Goal: Book appointment/travel/reservation

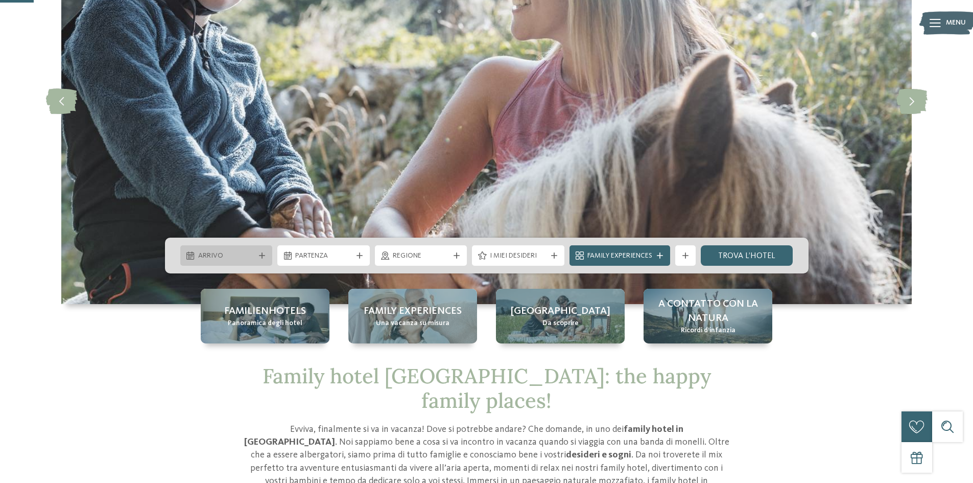
click at [265, 252] on div "Arrivo" at bounding box center [226, 255] width 92 height 20
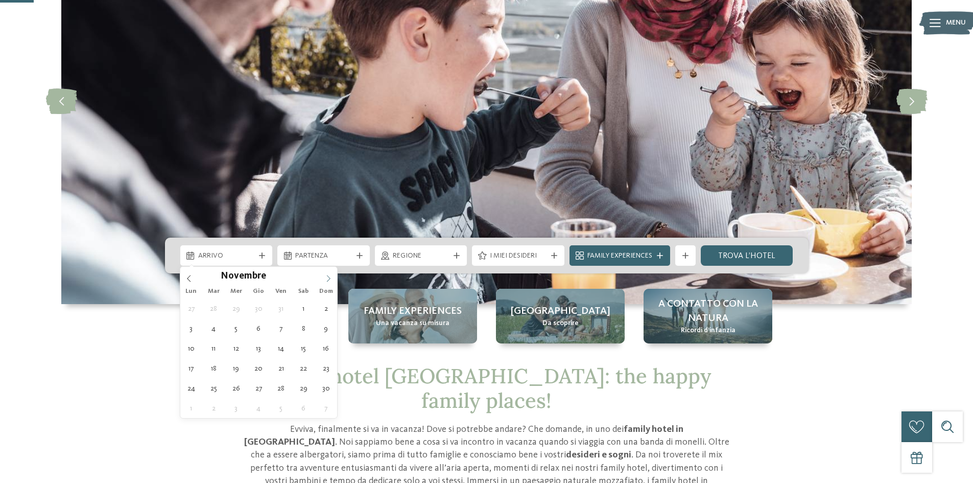
click at [331, 278] on icon at bounding box center [328, 278] width 7 height 7
type div "31.12.2025"
type input "****"
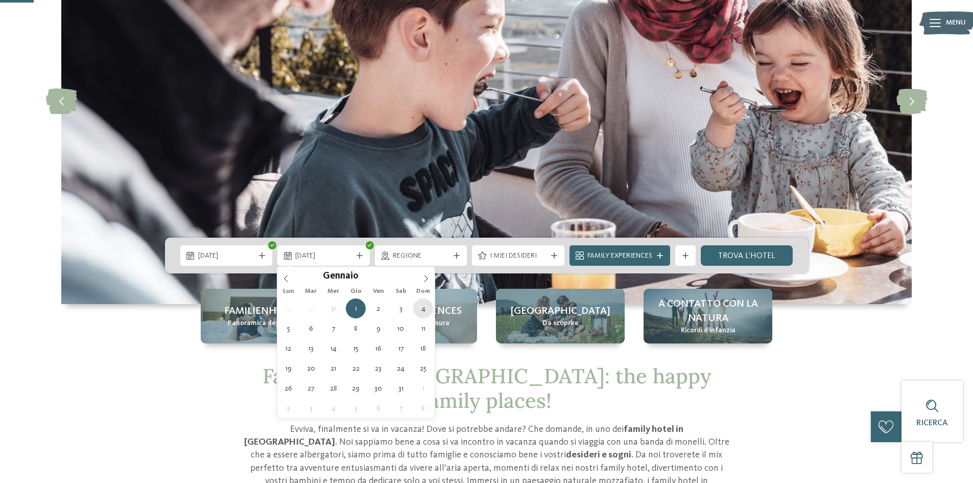
type div "04.01.2026"
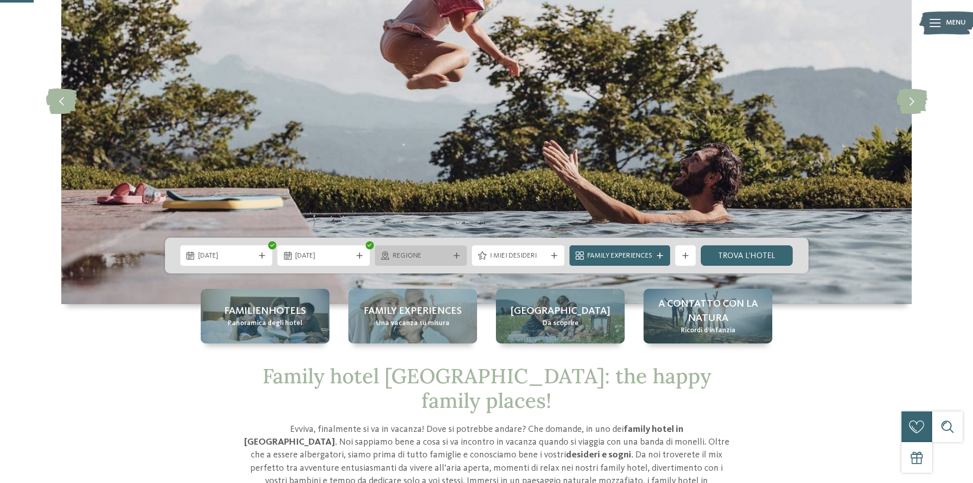
click at [456, 250] on div "Regione" at bounding box center [421, 255] width 92 height 20
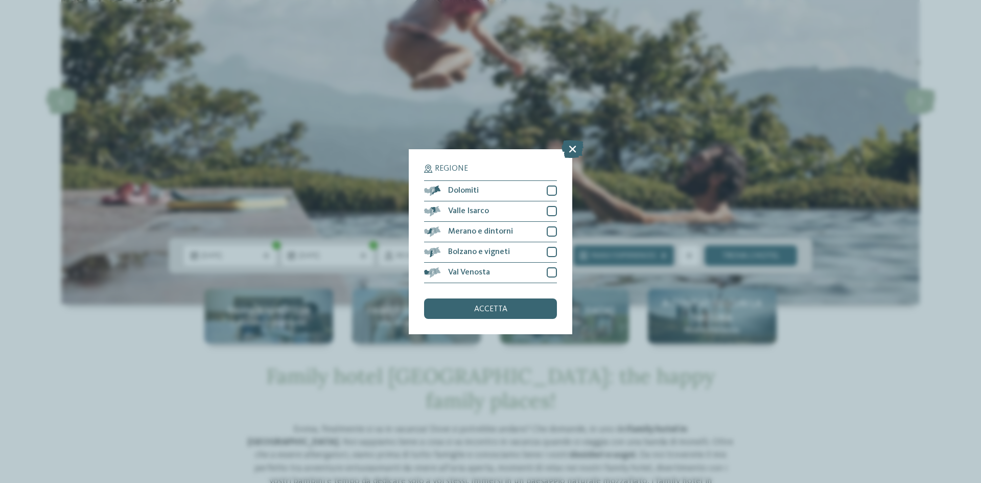
click at [577, 147] on icon at bounding box center [572, 148] width 22 height 18
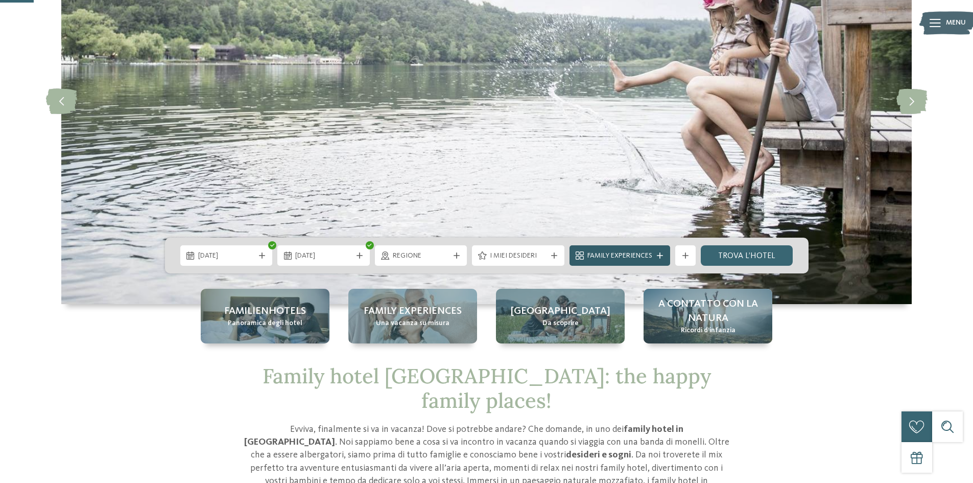
click at [664, 255] on div at bounding box center [660, 255] width 10 height 6
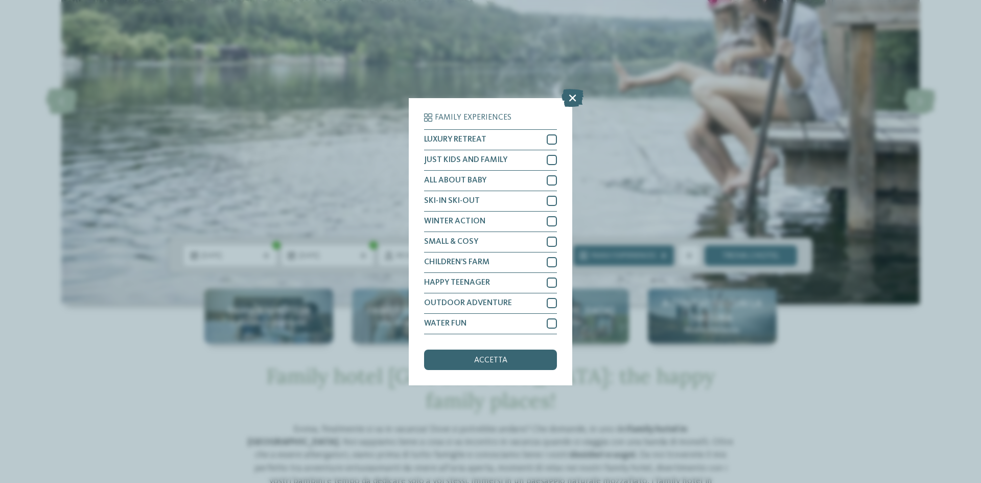
click at [570, 100] on icon at bounding box center [572, 97] width 22 height 18
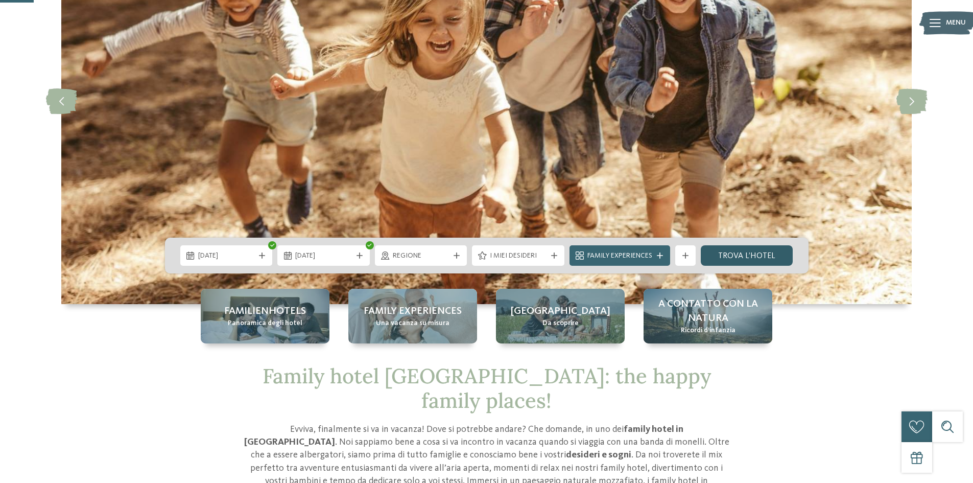
click at [744, 253] on link "trova l’hotel" at bounding box center [747, 255] width 92 height 20
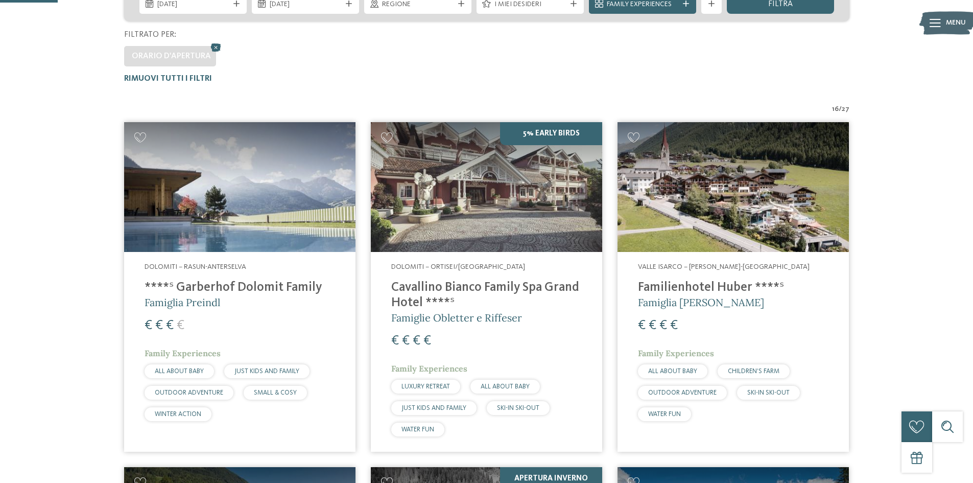
scroll to position [131, 0]
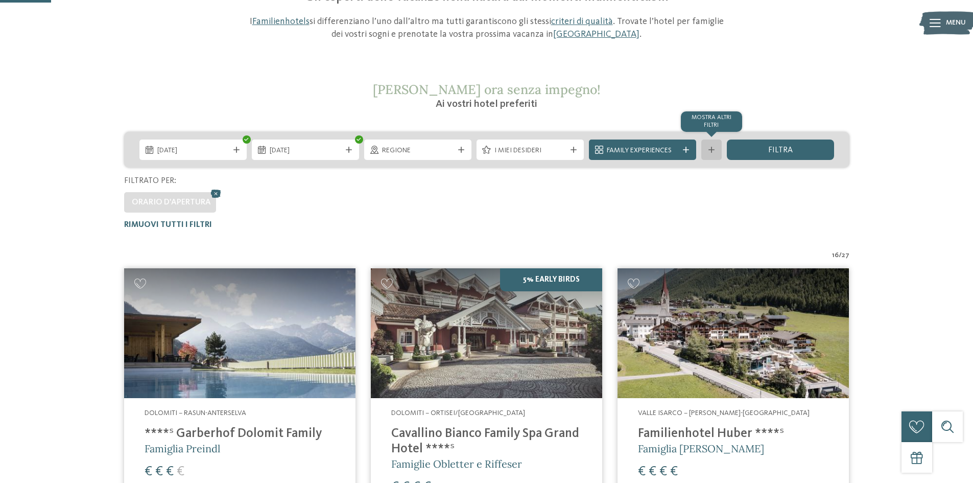
click at [713, 154] on div "mostra altri filtri" at bounding box center [711, 149] width 20 height 20
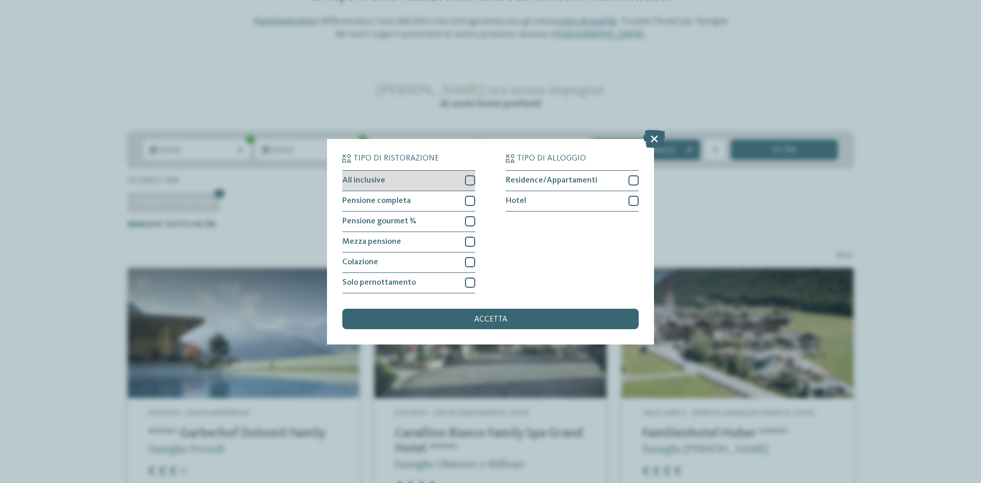
click at [472, 180] on div at bounding box center [470, 180] width 10 height 10
click at [525, 327] on div "accetta" at bounding box center [490, 319] width 296 height 20
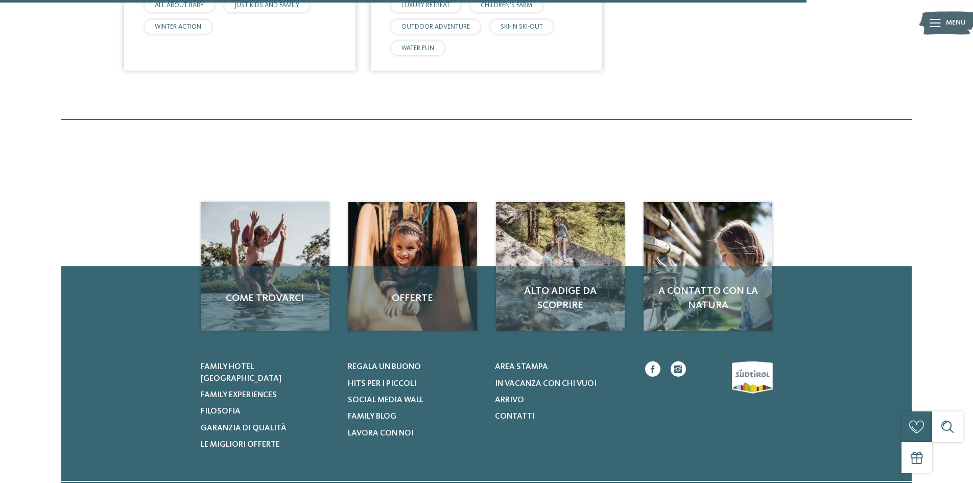
scroll to position [999, 0]
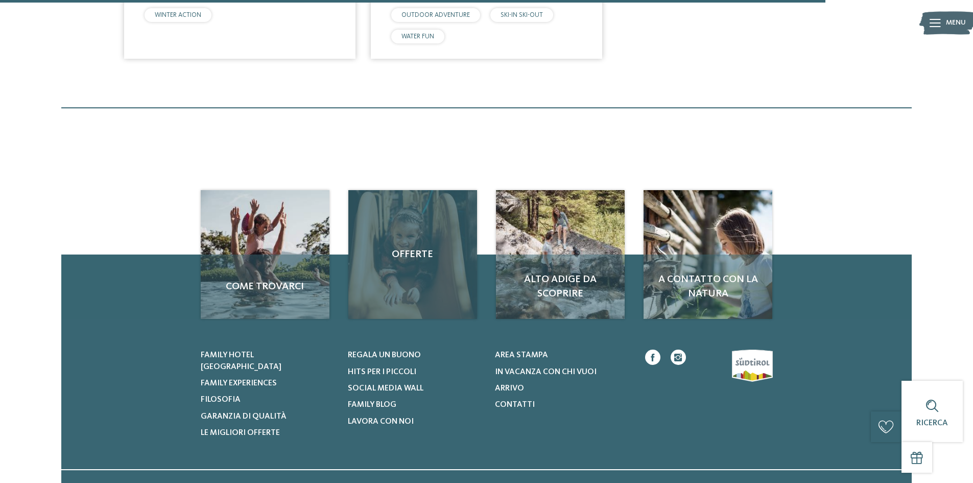
click at [410, 254] on span "Offerte" at bounding box center [413, 254] width 108 height 14
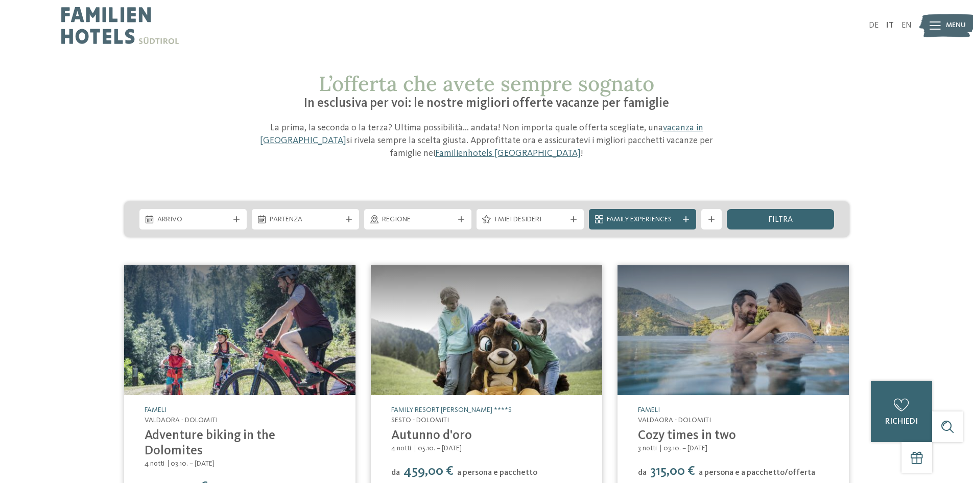
click at [574, 218] on icon at bounding box center [574, 219] width 6 height 6
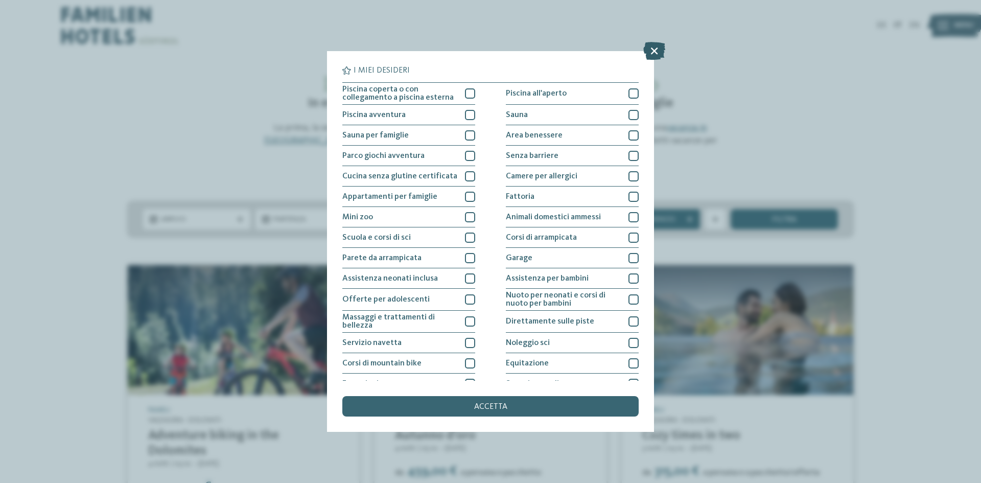
click at [650, 50] on icon at bounding box center [654, 51] width 22 height 18
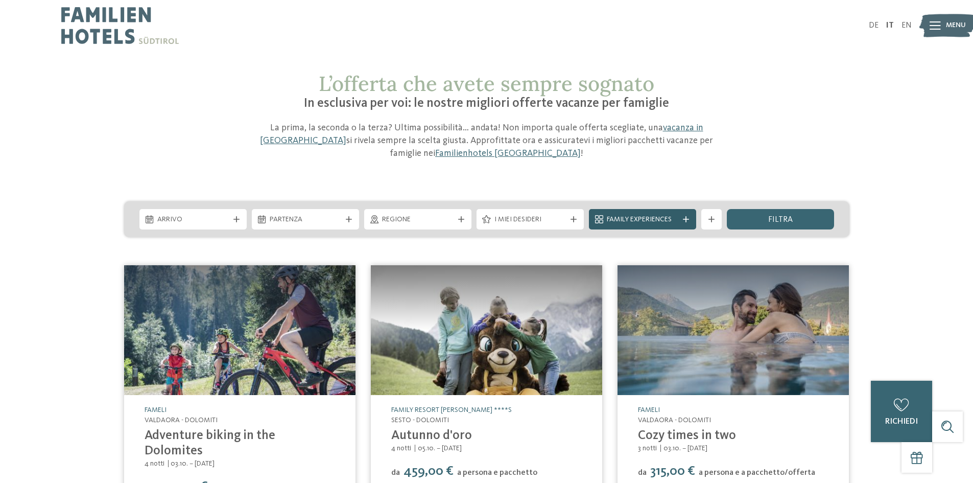
click at [687, 219] on icon at bounding box center [686, 219] width 6 height 6
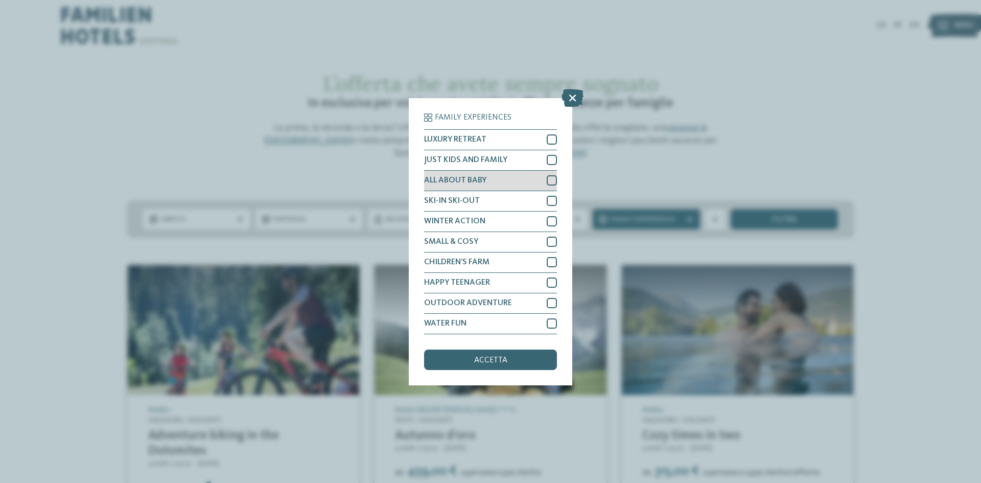
click at [519, 183] on div "ALL ABOUT BABY" at bounding box center [490, 181] width 133 height 20
click at [495, 352] on div "accetta" at bounding box center [490, 359] width 133 height 20
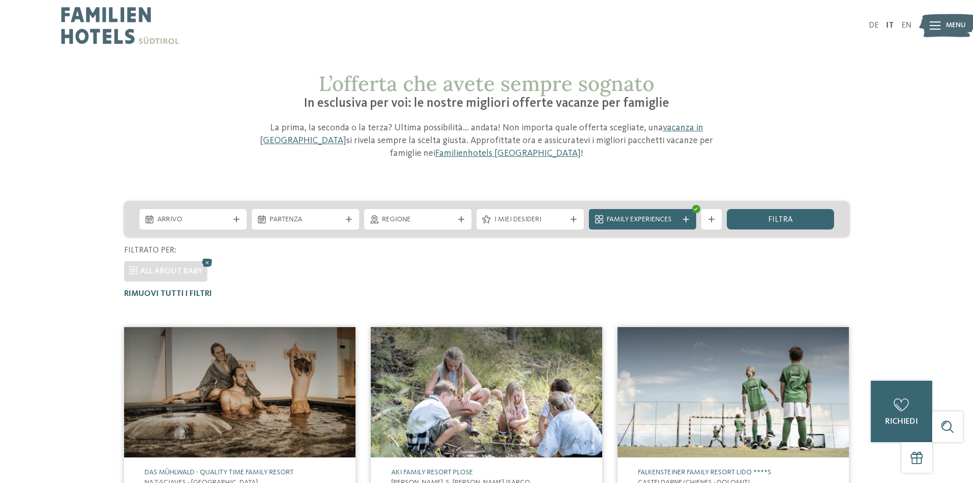
click at [99, 30] on img at bounding box center [119, 25] width 117 height 51
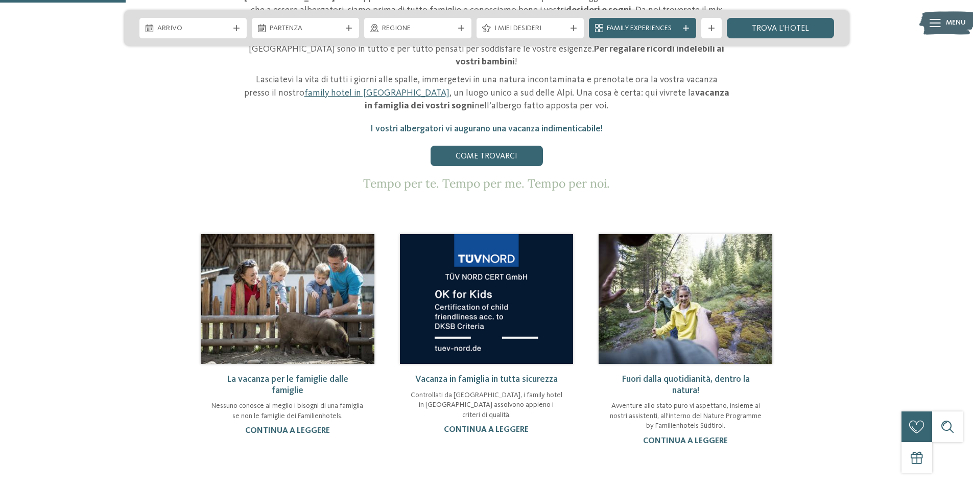
scroll to position [613, 0]
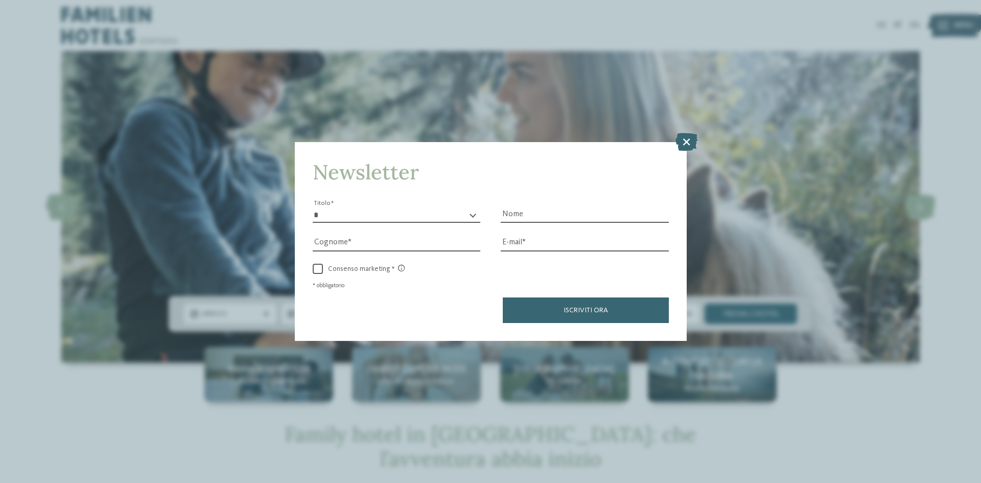
click at [688, 140] on icon at bounding box center [686, 142] width 22 height 18
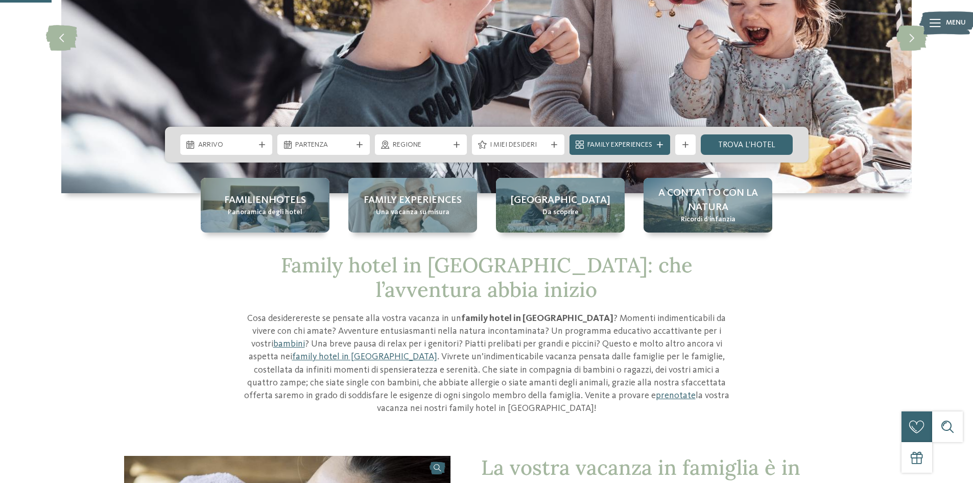
scroll to position [153, 0]
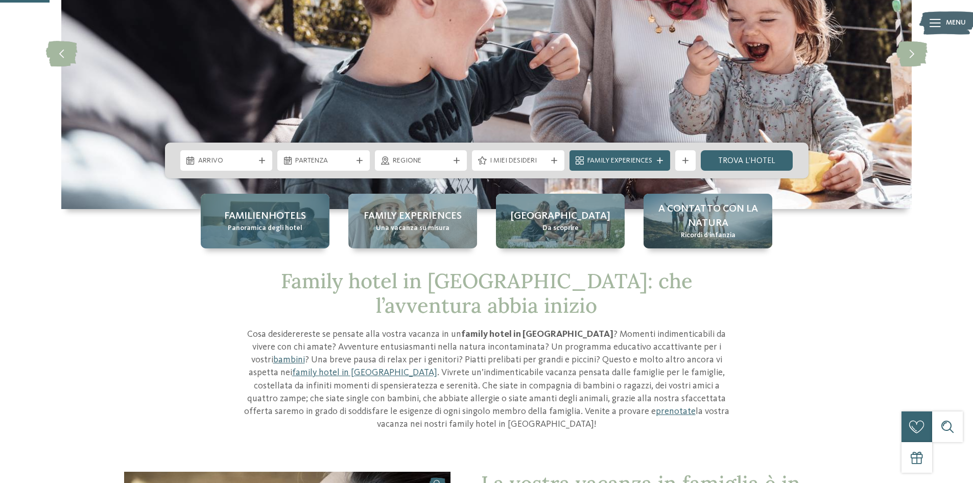
click at [305, 233] on div "Familienhotels Panoramica degli hotel" at bounding box center [265, 221] width 129 height 55
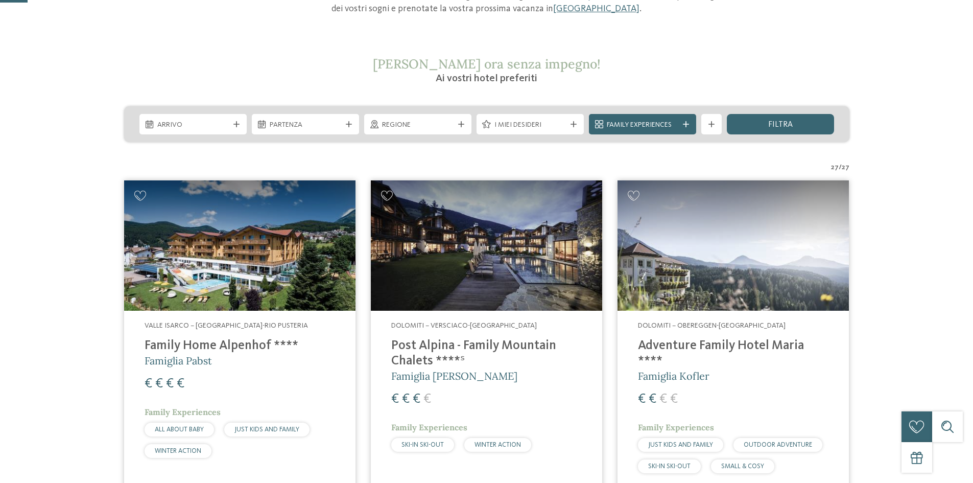
scroll to position [255, 0]
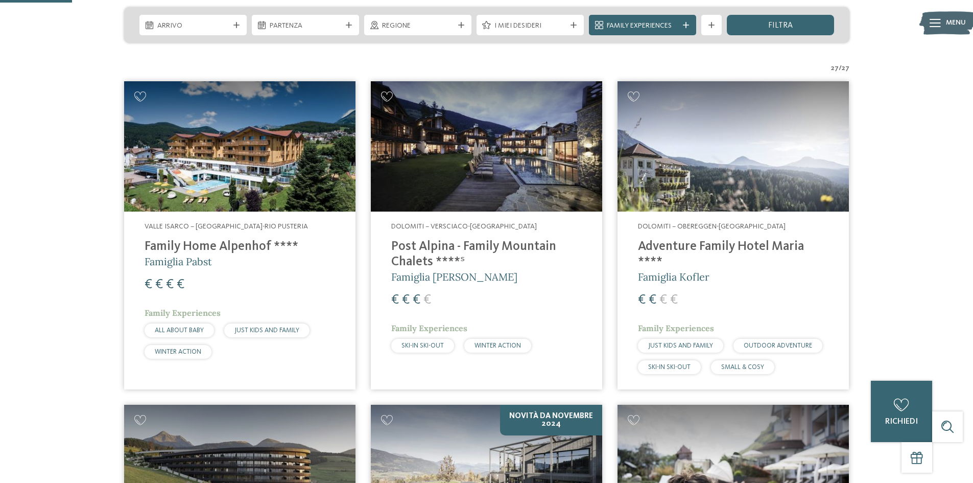
click at [490, 172] on img at bounding box center [486, 146] width 231 height 130
click at [751, 187] on img at bounding box center [733, 146] width 231 height 130
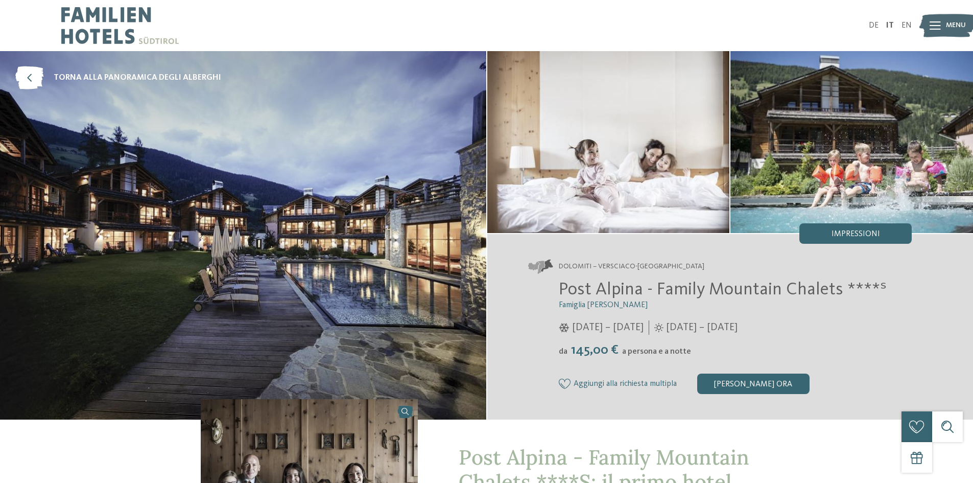
click at [857, 326] on div "05/12/2025 – 06/04/2026" at bounding box center [736, 327] width 354 height 14
drag, startPoint x: 746, startPoint y: 378, endPoint x: 958, endPoint y: 303, distance: 224.7
click at [916, 295] on div "Dolomiti – Versciaco-San Candido Post Alpina - Family Mountain Chalets ****ˢ Fa…" at bounding box center [730, 326] width 486 height 185
click at [959, 303] on div "Dolomiti – Versciaco-San Candido Post Alpina - Family Mountain Chalets ****ˢ Fa…" at bounding box center [730, 326] width 486 height 185
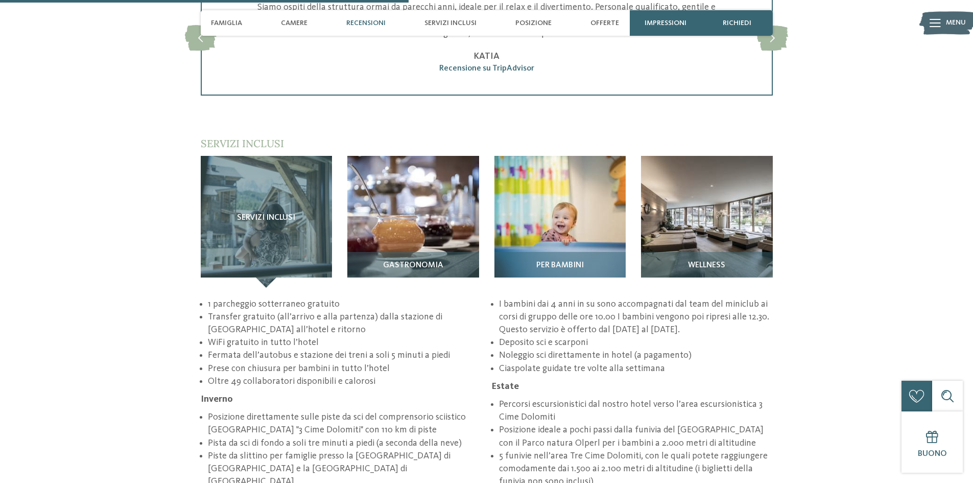
scroll to position [1482, 0]
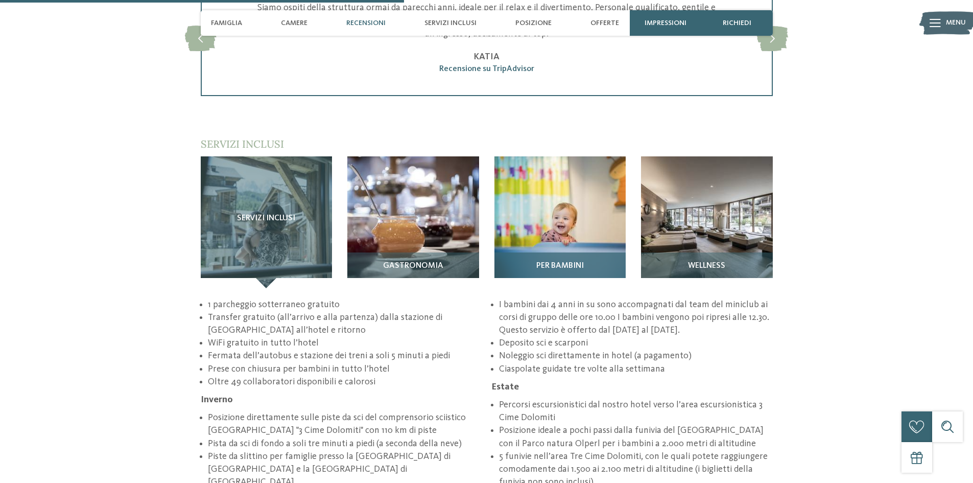
click at [585, 262] on h3 "Per bambini" at bounding box center [561, 266] width 122 height 9
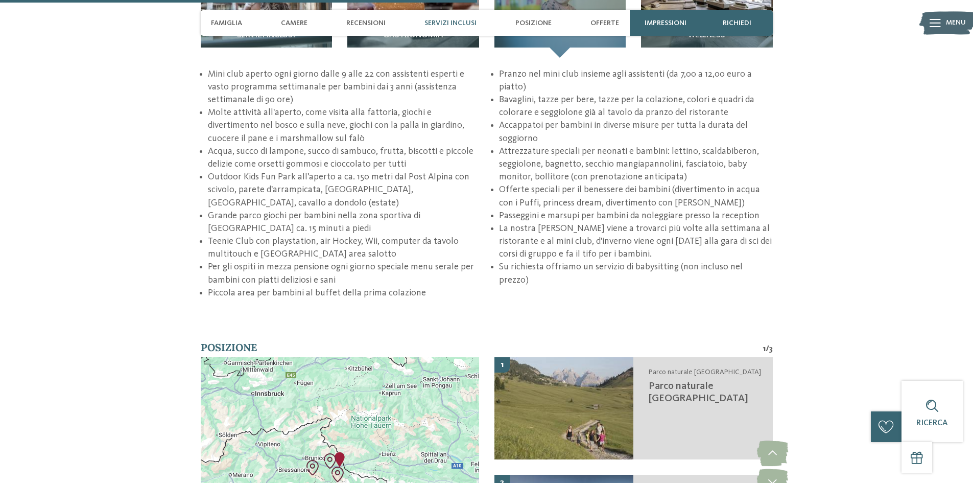
scroll to position [1533, 0]
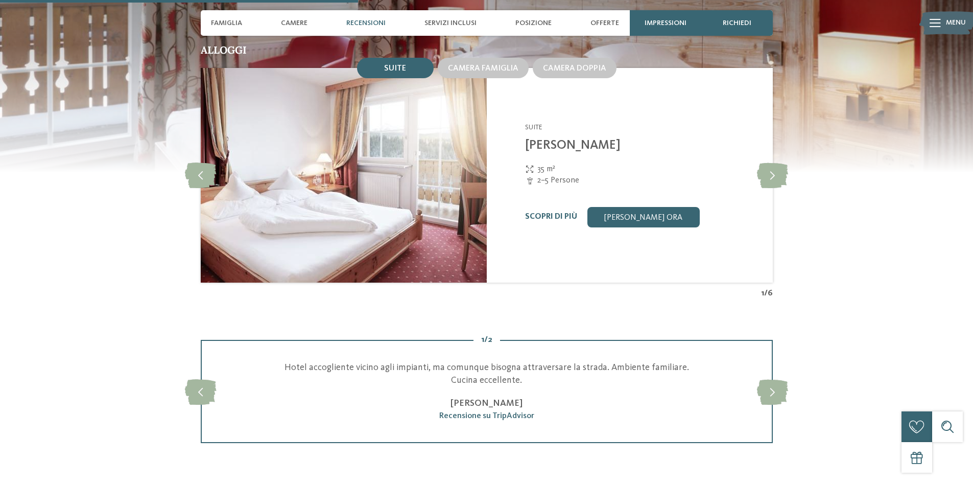
scroll to position [1379, 0]
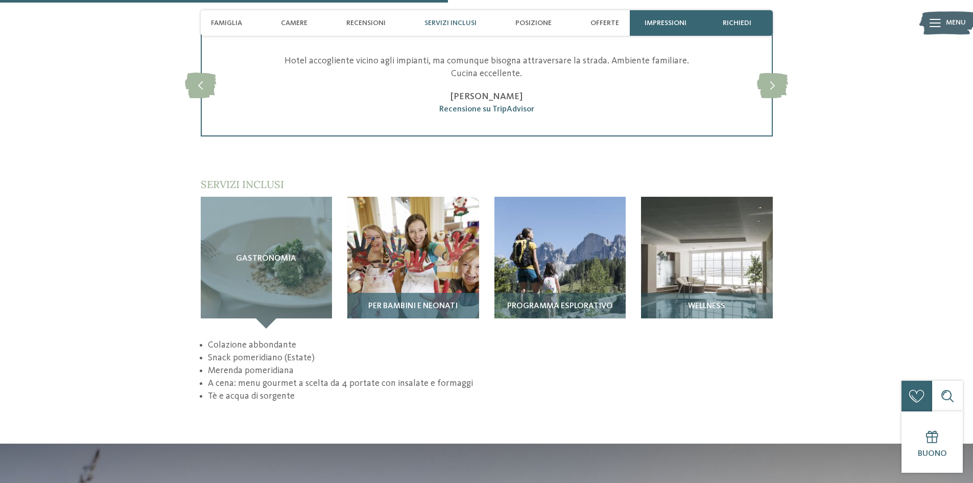
click at [427, 293] on div "Per bambini e neonati" at bounding box center [413, 311] width 132 height 36
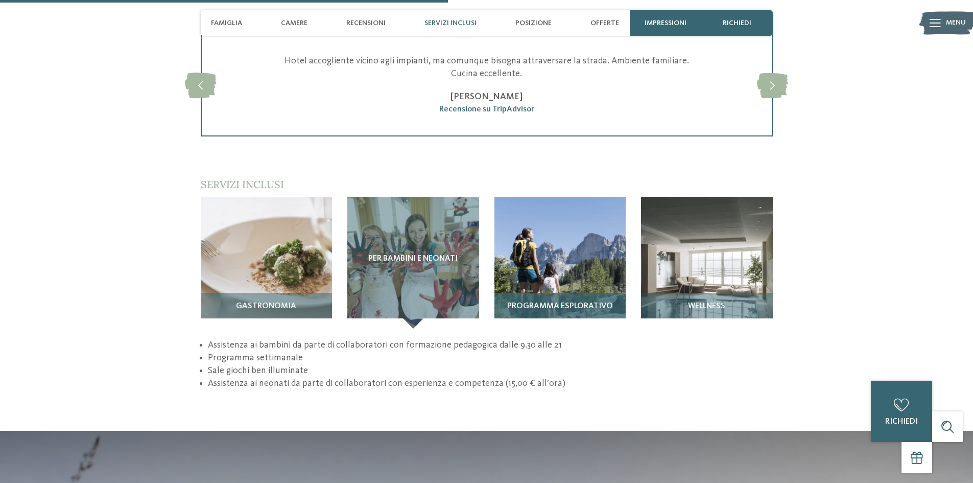
click at [584, 261] on img at bounding box center [561, 263] width 132 height 132
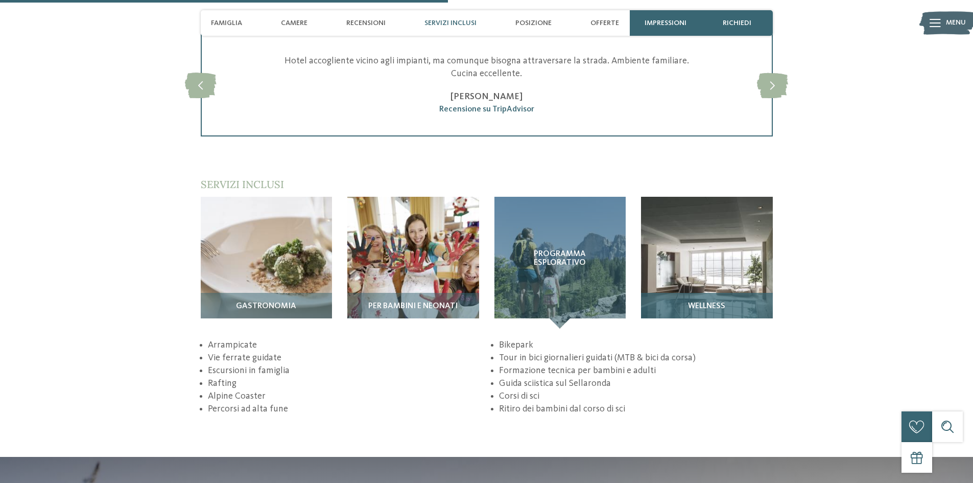
click at [725, 241] on img at bounding box center [707, 263] width 132 height 132
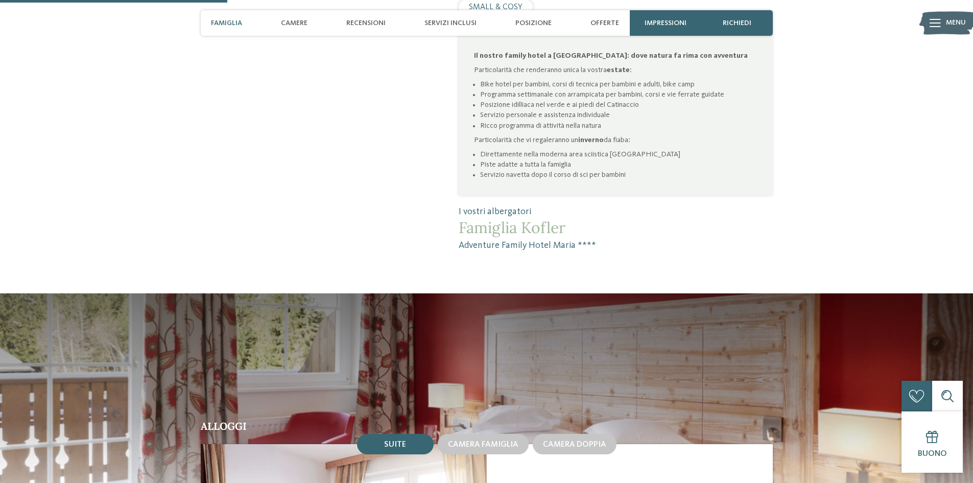
scroll to position [562, 0]
